Goal: Task Accomplishment & Management: Manage account settings

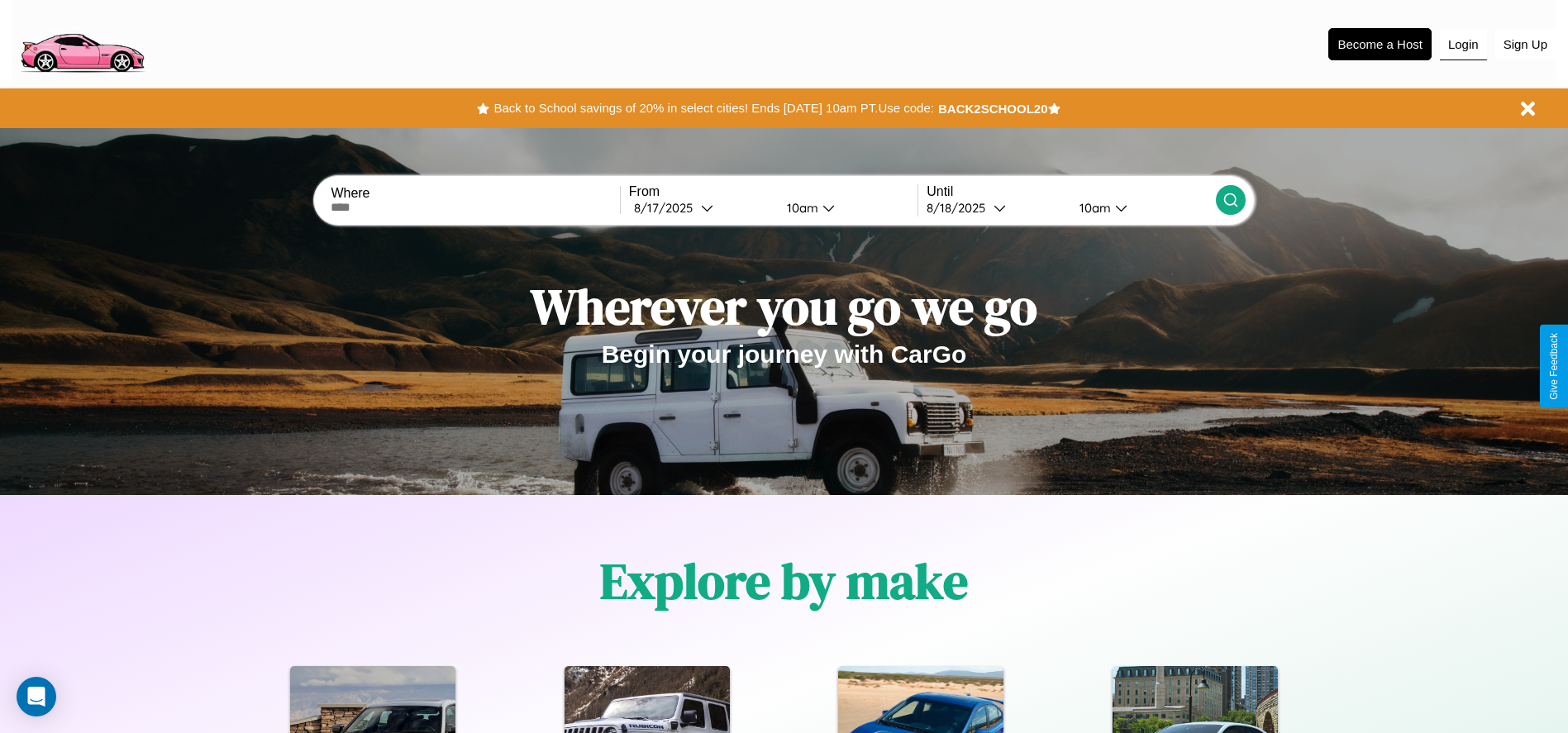
click at [1463, 43] on button "Login" at bounding box center [1463, 44] width 47 height 31
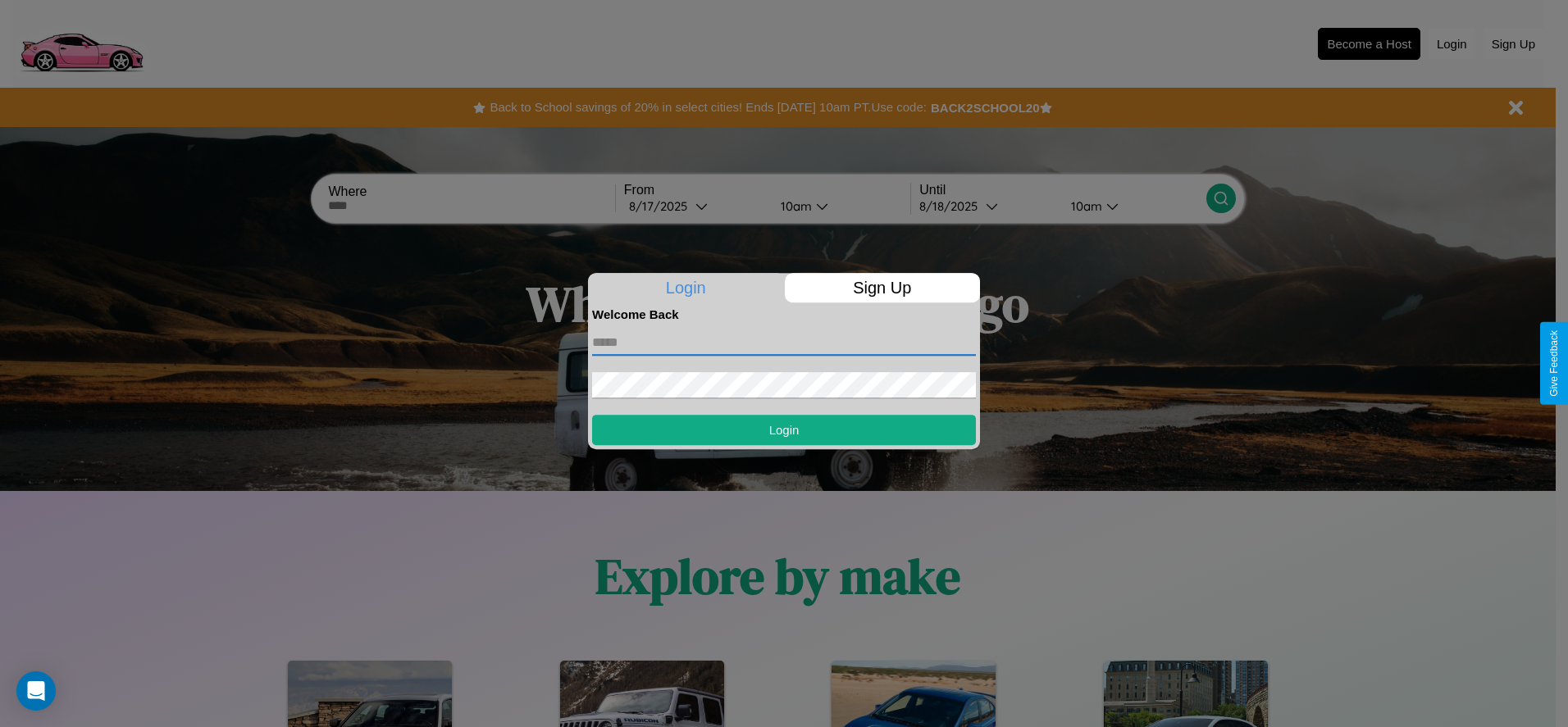
click at [784, 342] on input "text" at bounding box center [784, 342] width 383 height 26
type input "**********"
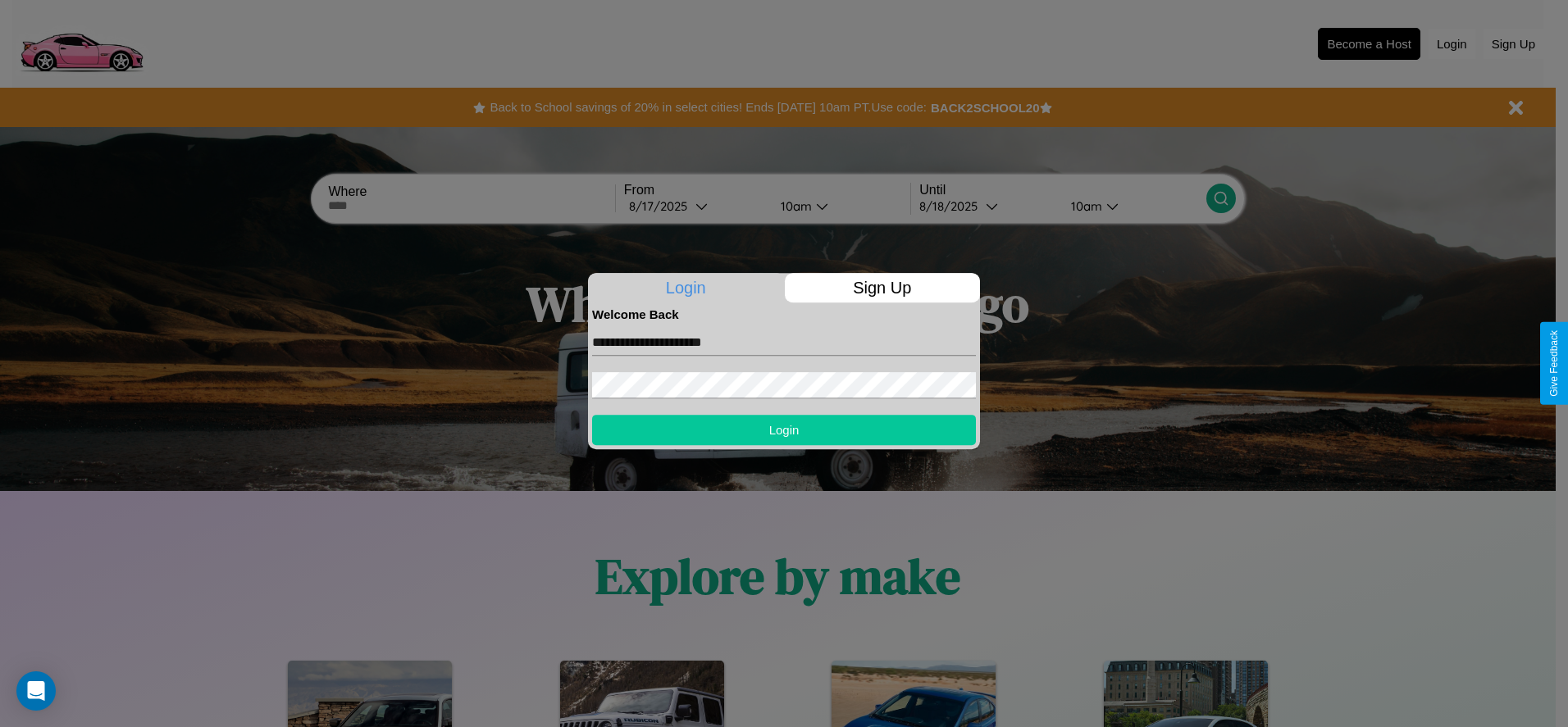
click at [784, 430] on button "Login" at bounding box center [784, 430] width 383 height 30
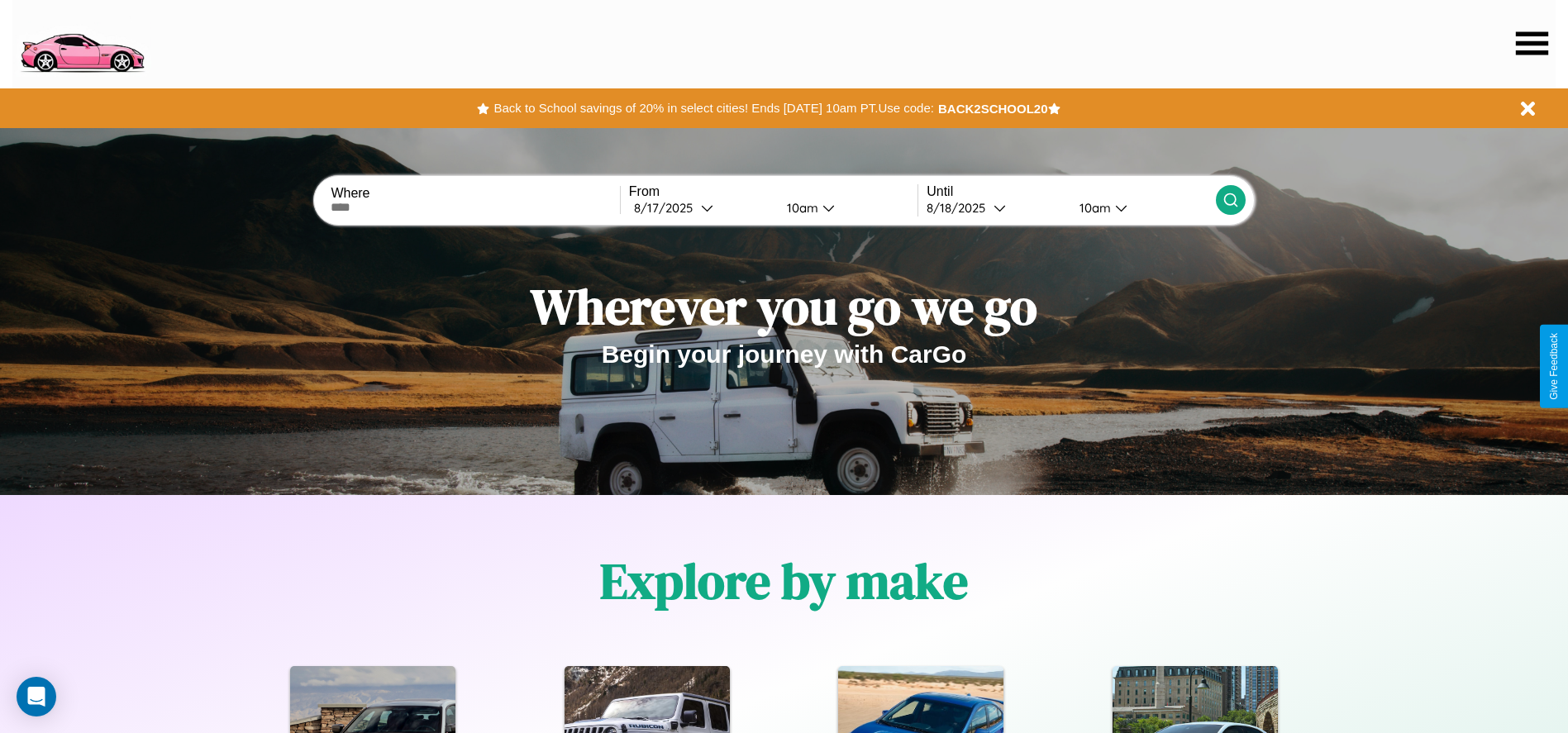
click at [1531, 43] on icon at bounding box center [1532, 43] width 32 height 23
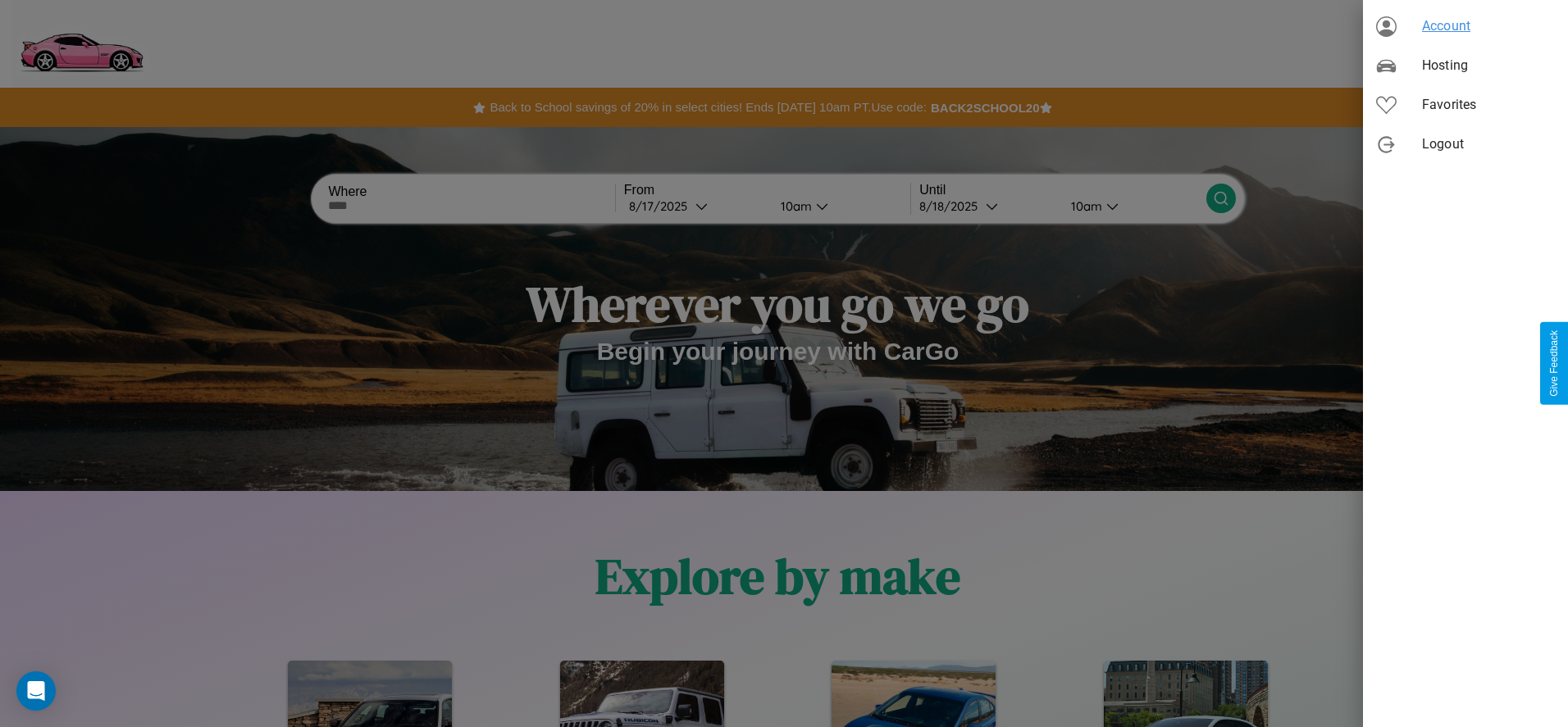
click at [1465, 26] on span "Account" at bounding box center [1488, 25] width 133 height 19
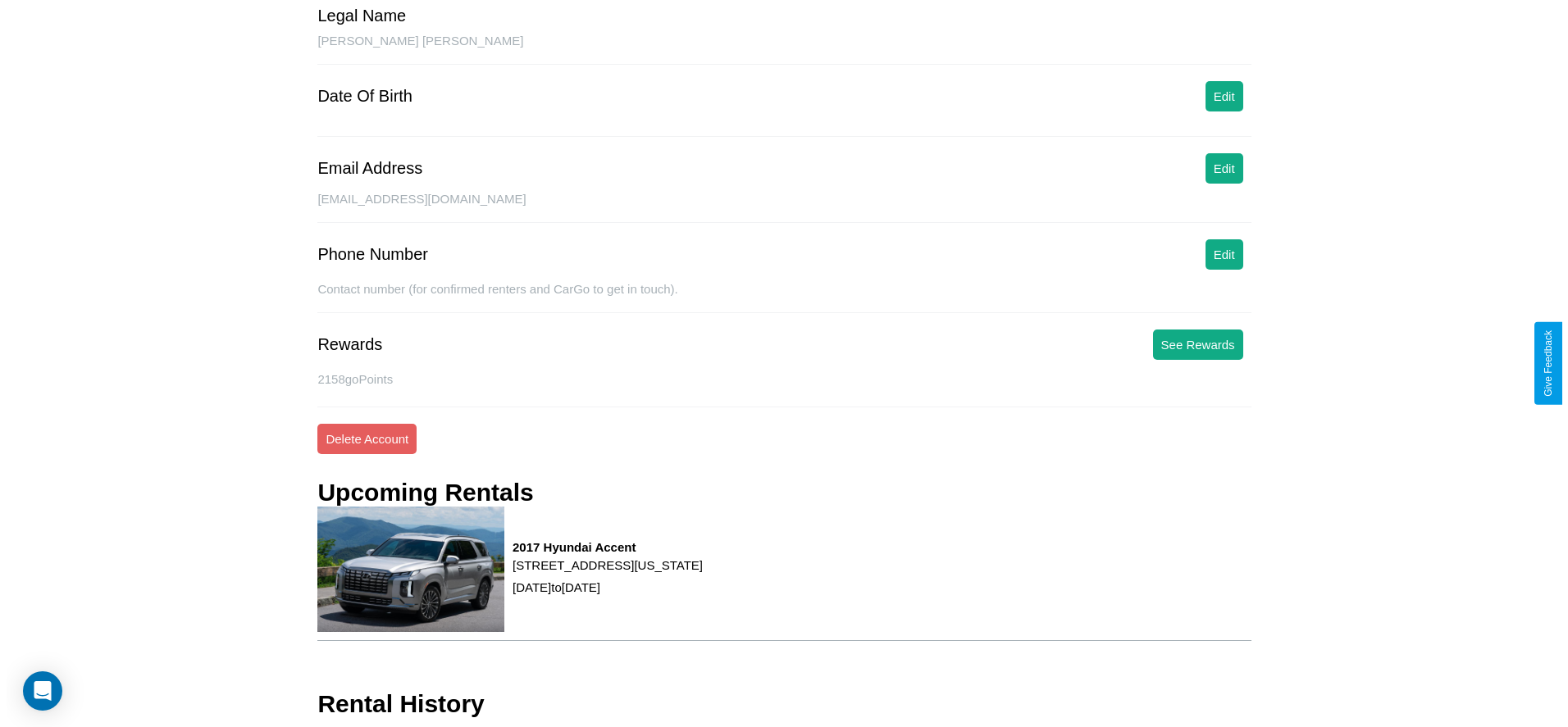
scroll to position [200, 0]
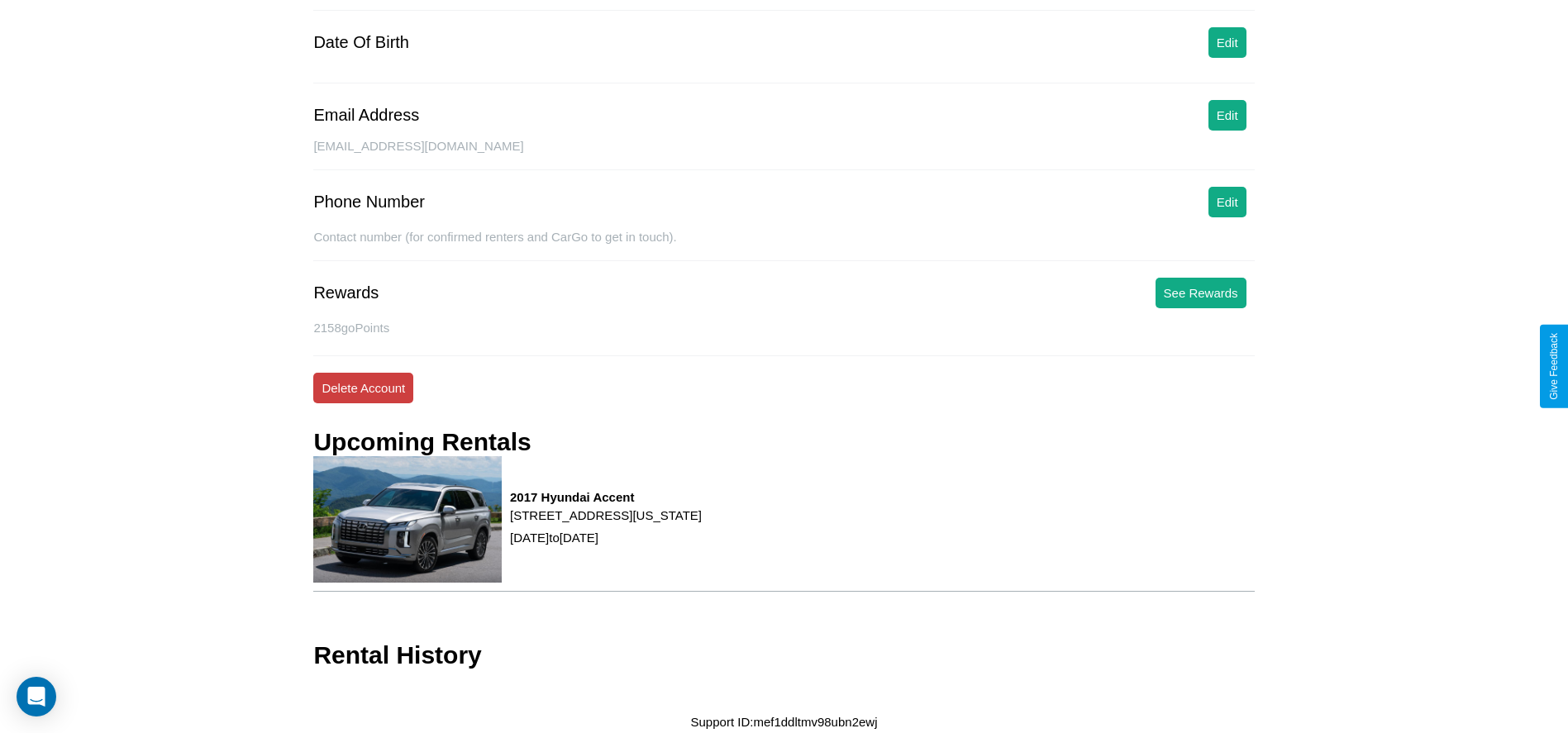
click at [363, 387] on button "Delete Account" at bounding box center [363, 388] width 100 height 31
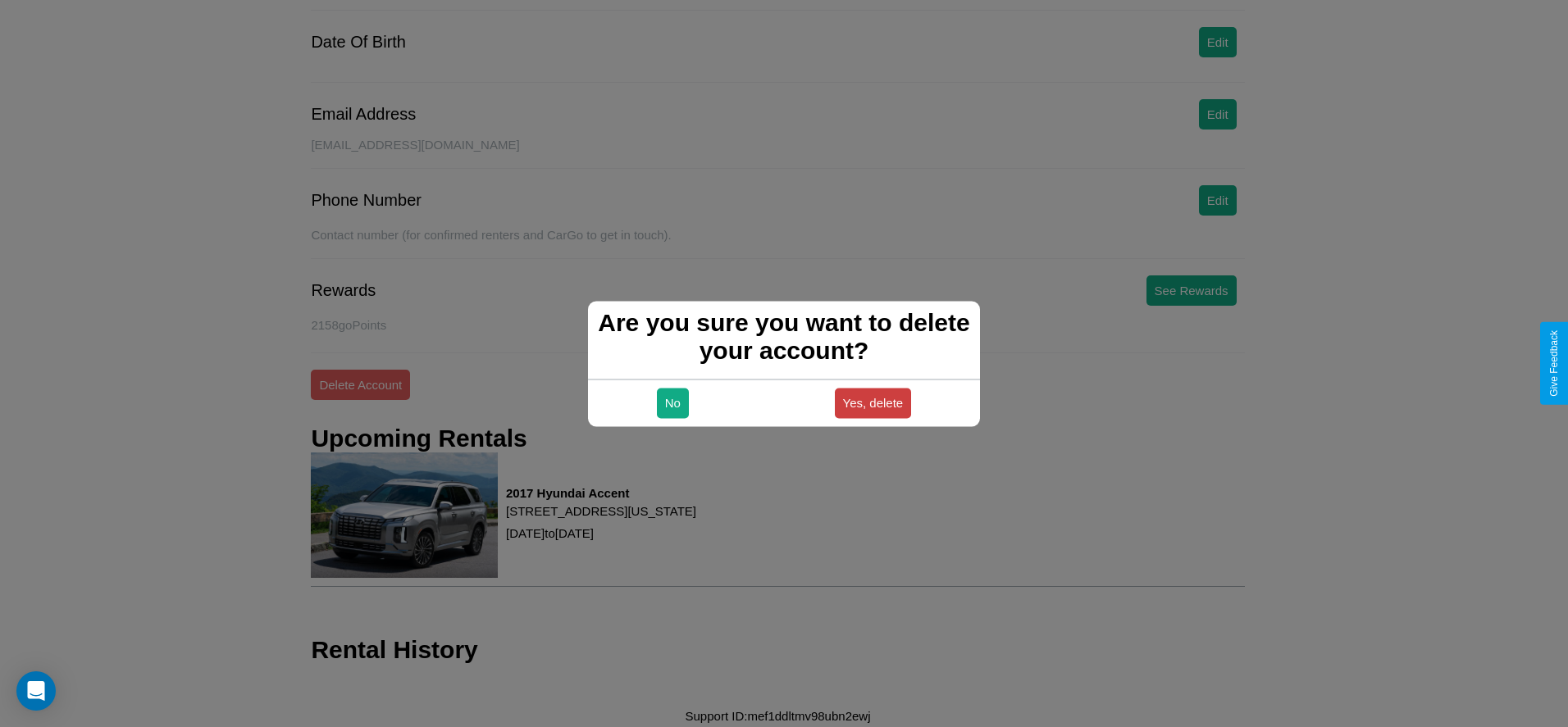
click at [872, 403] on button "Yes, delete" at bounding box center [873, 403] width 77 height 30
